Goal: Information Seeking & Learning: Learn about a topic

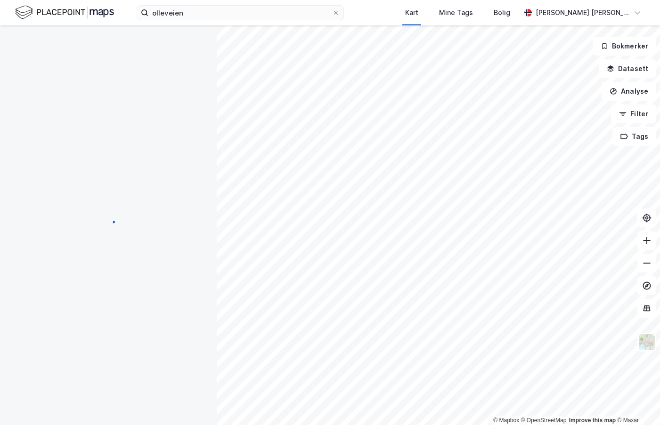
scroll to position [2, 0]
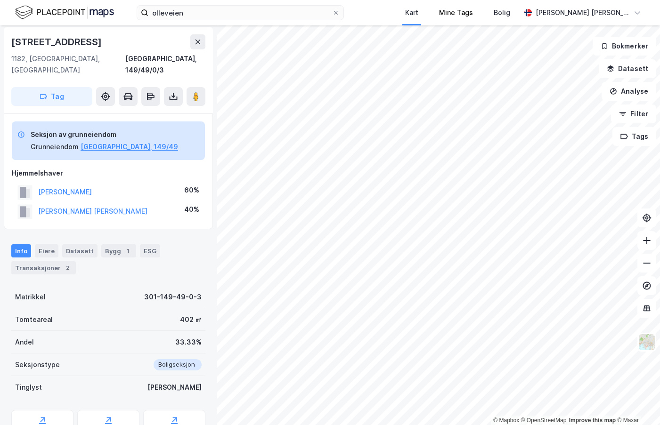
scroll to position [2, 0]
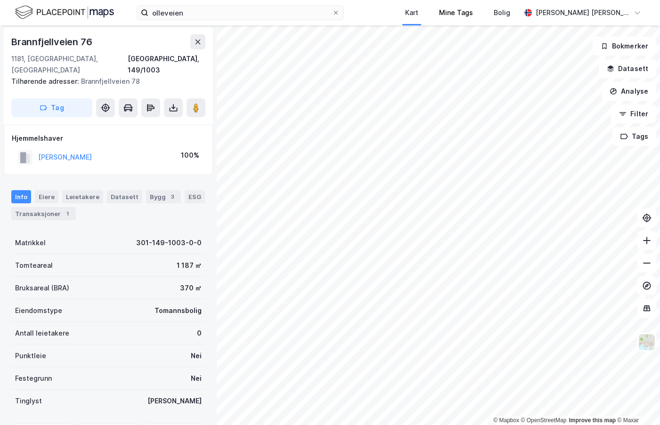
scroll to position [2, 0]
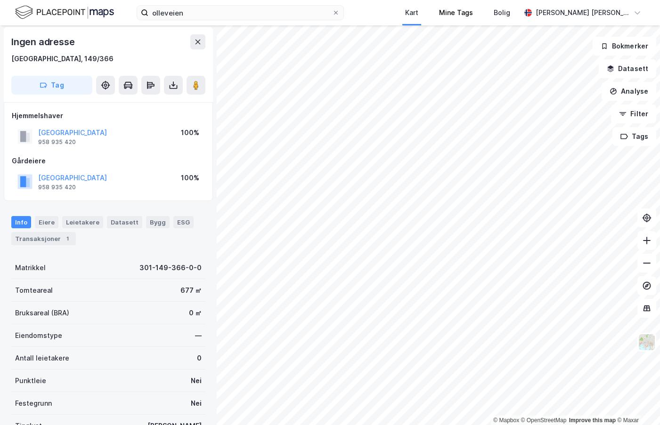
scroll to position [2, 0]
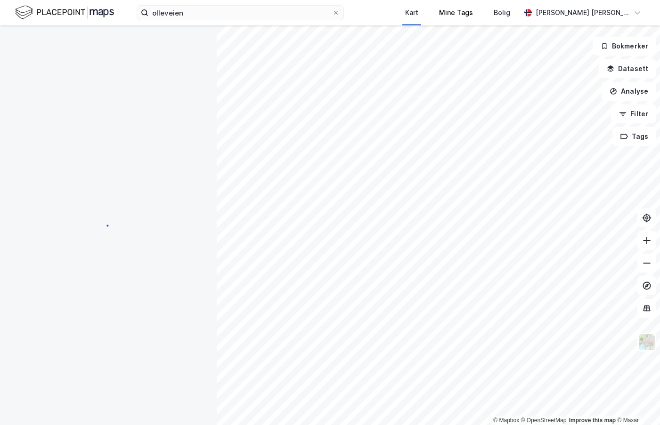
scroll to position [2, 0]
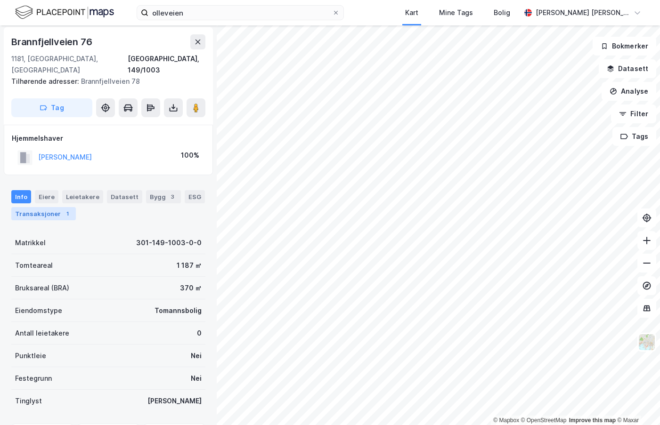
click at [40, 207] on div "Transaksjoner 1" at bounding box center [43, 213] width 65 height 13
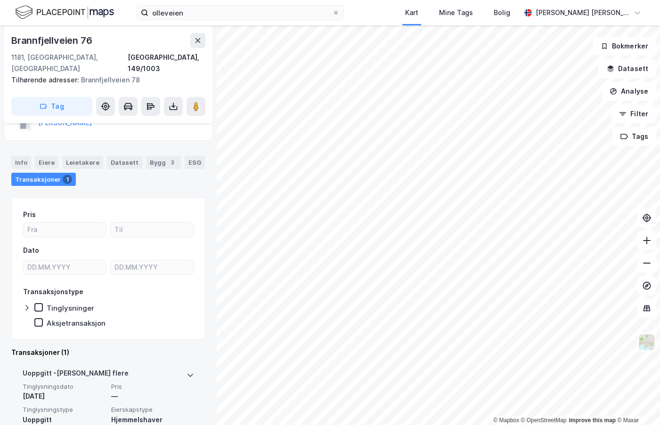
scroll to position [77, 0]
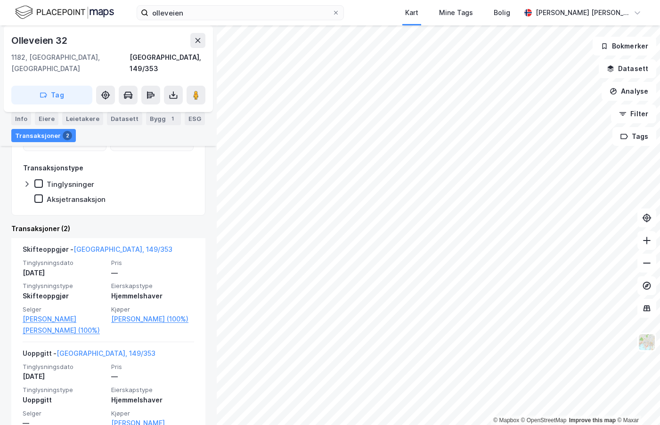
scroll to position [170, 0]
